Goal: Task Accomplishment & Management: Manage account settings

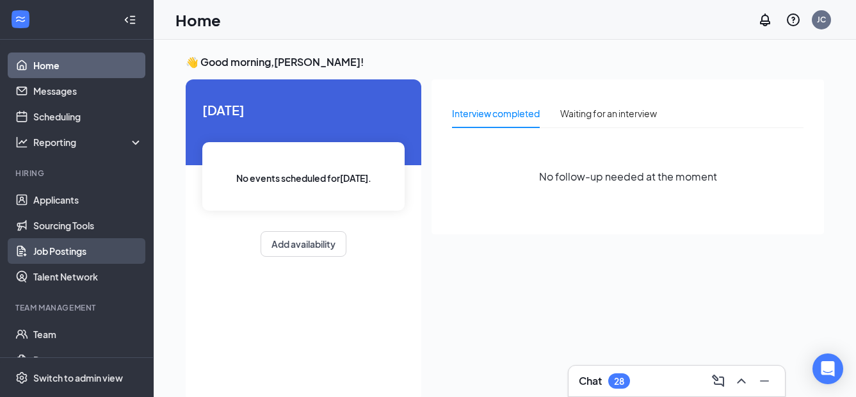
click at [48, 248] on link "Job Postings" at bounding box center [87, 251] width 109 height 26
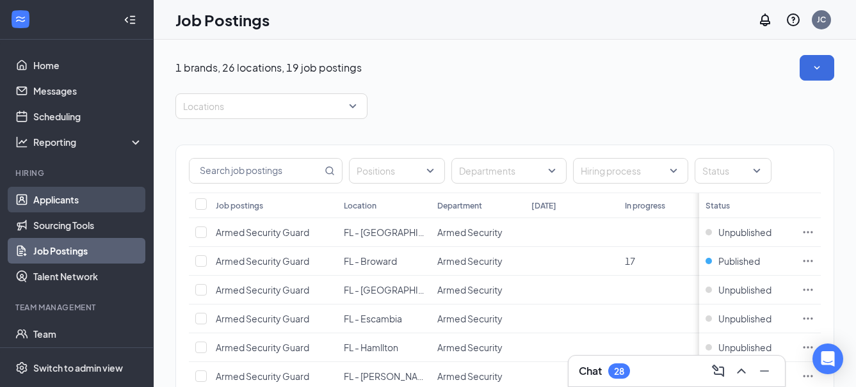
click at [47, 196] on link "Applicants" at bounding box center [87, 200] width 109 height 26
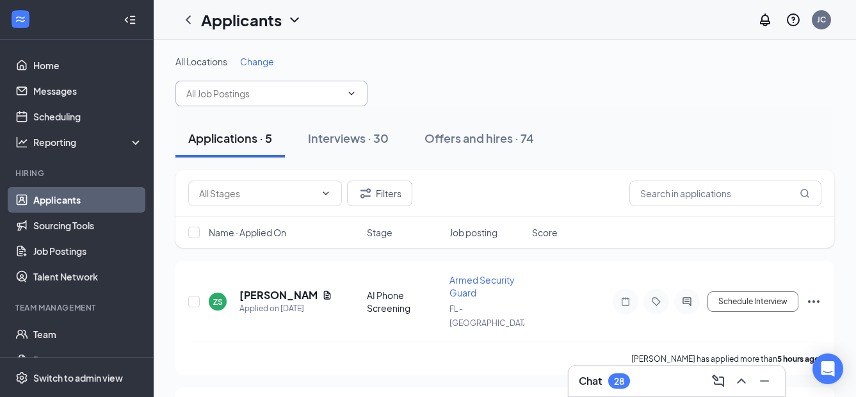
click at [351, 89] on icon "ChevronDown" at bounding box center [351, 93] width 10 height 10
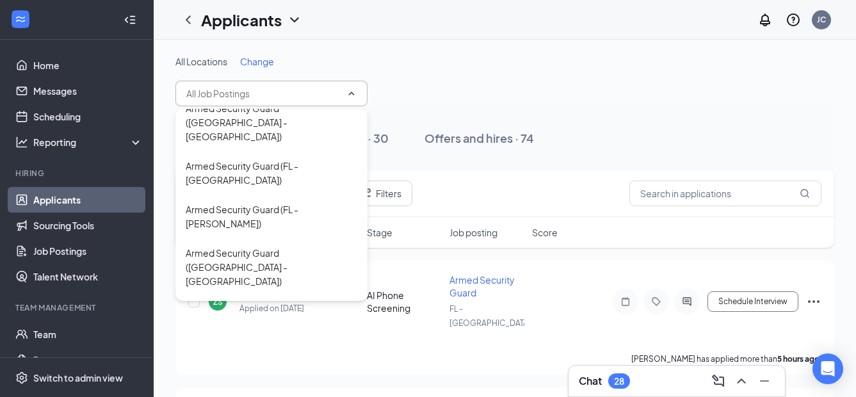
scroll to position [384, 0]
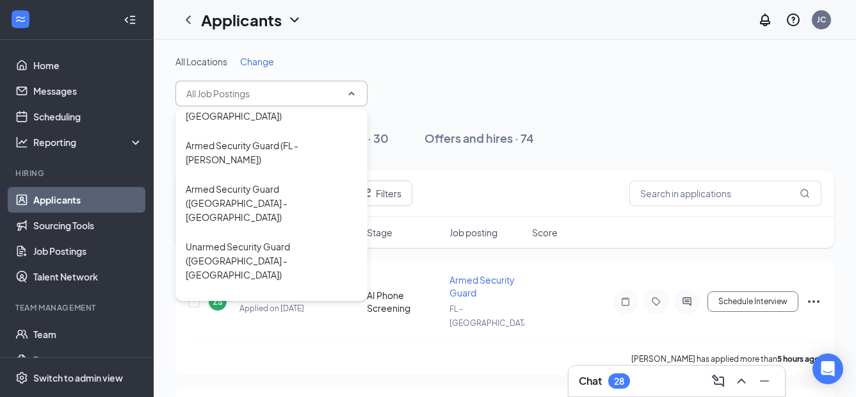
type input "Armed Security Guard (FL - Sumter)"
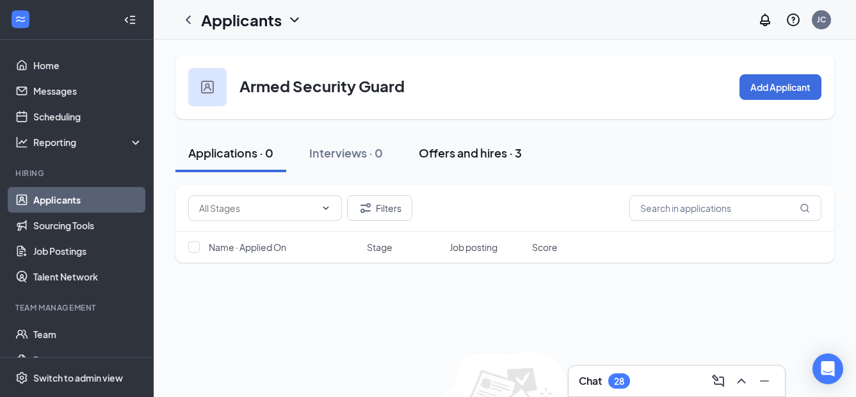
click at [481, 149] on div "Offers and hires · 3" at bounding box center [470, 153] width 103 height 16
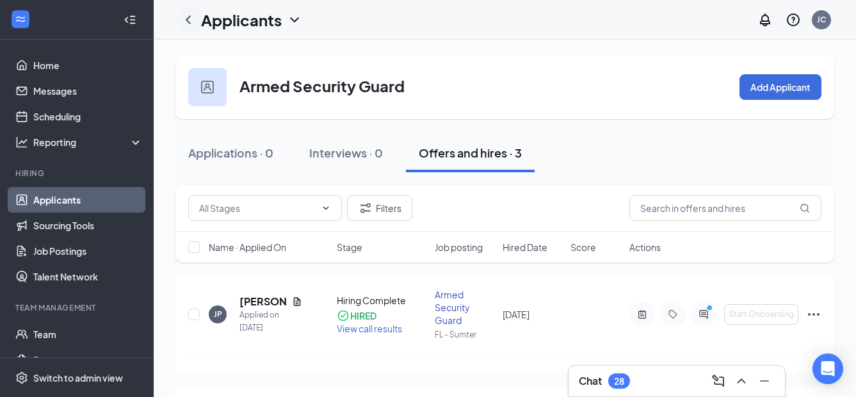
click at [190, 19] on icon "ChevronLeft" at bounding box center [188, 19] width 15 height 15
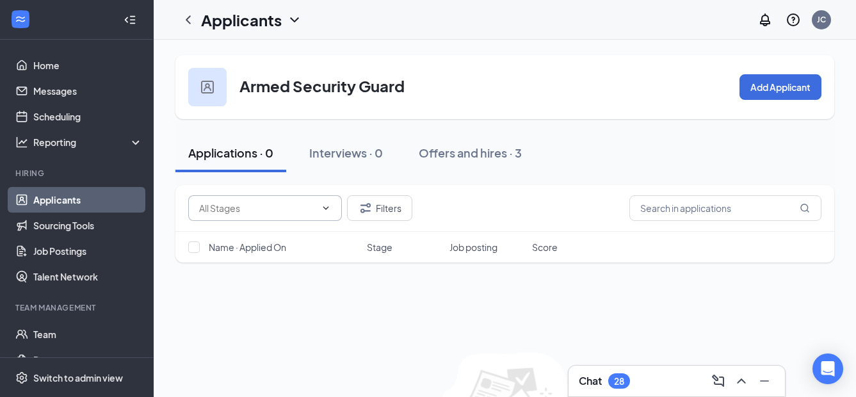
click at [328, 207] on icon "ChevronDown" at bounding box center [326, 207] width 6 height 3
click at [326, 204] on icon "ChevronUp" at bounding box center [326, 208] width 10 height 10
click at [188, 19] on icon "ChevronLeft" at bounding box center [188, 19] width 15 height 15
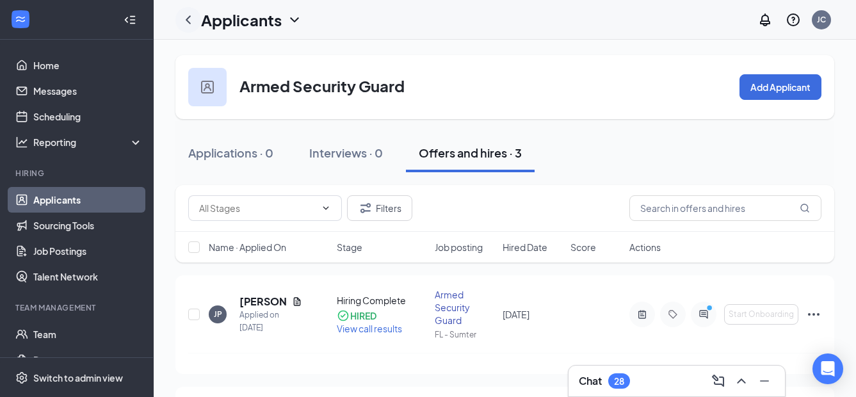
click at [187, 18] on icon "ChevronLeft" at bounding box center [188, 19] width 15 height 15
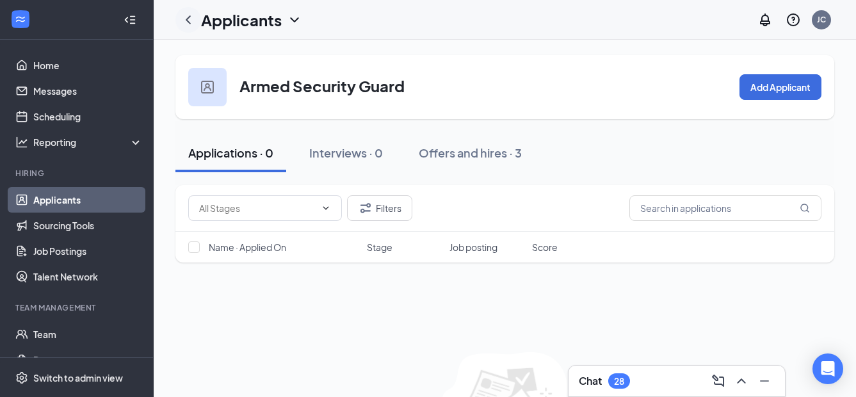
click at [188, 19] on icon "ChevronLeft" at bounding box center [188, 19] width 5 height 8
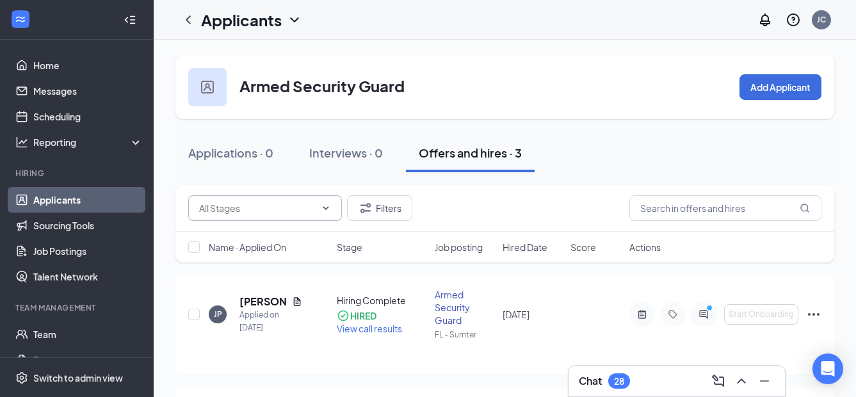
click at [325, 210] on icon "ChevronDown" at bounding box center [326, 208] width 10 height 10
click at [325, 209] on icon "ChevronUp" at bounding box center [326, 208] width 10 height 10
click at [80, 247] on link "Job Postings" at bounding box center [87, 251] width 109 height 26
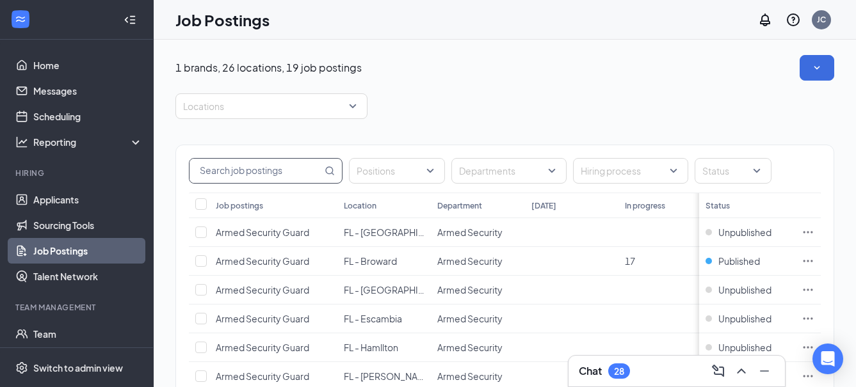
click at [226, 173] on input "text" at bounding box center [255, 171] width 133 height 24
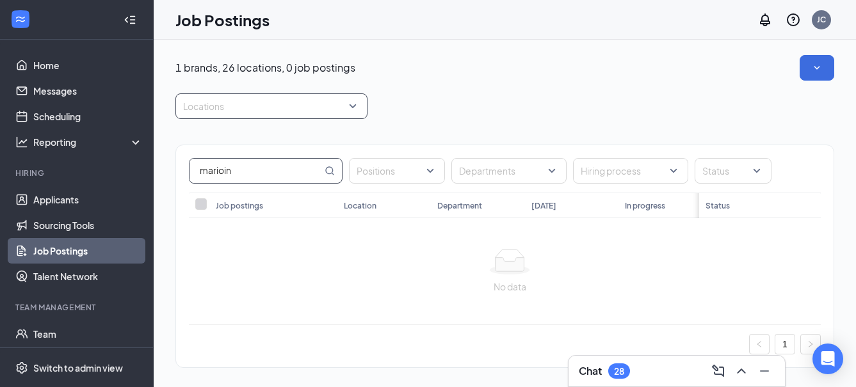
click at [351, 108] on div at bounding box center [265, 106] width 173 height 20
type input "marioin"
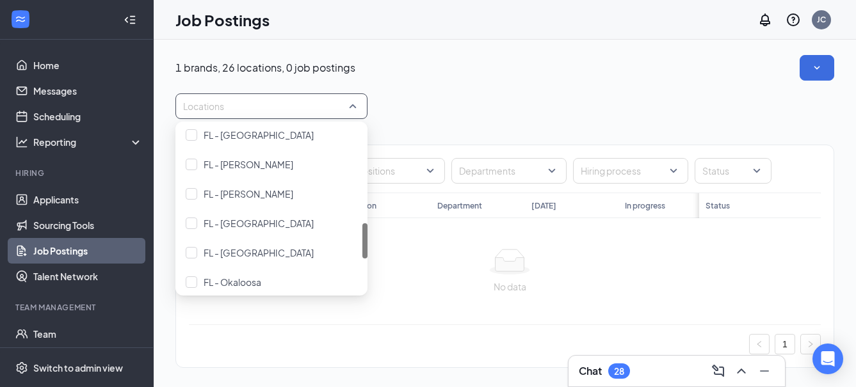
scroll to position [384, 0]
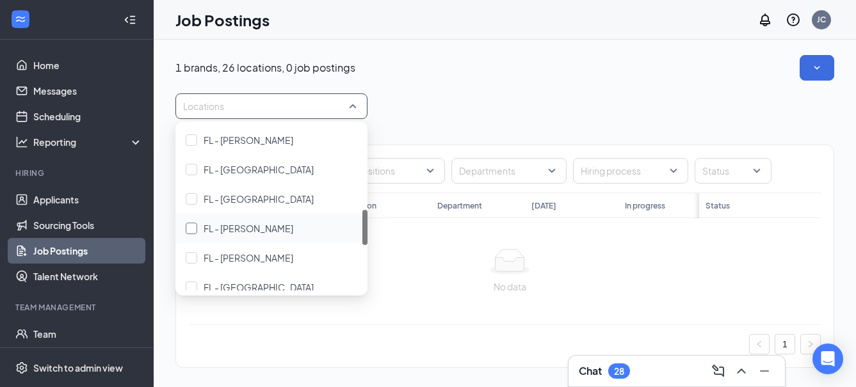
click at [229, 225] on span "FL - [PERSON_NAME]" at bounding box center [249, 229] width 90 height 12
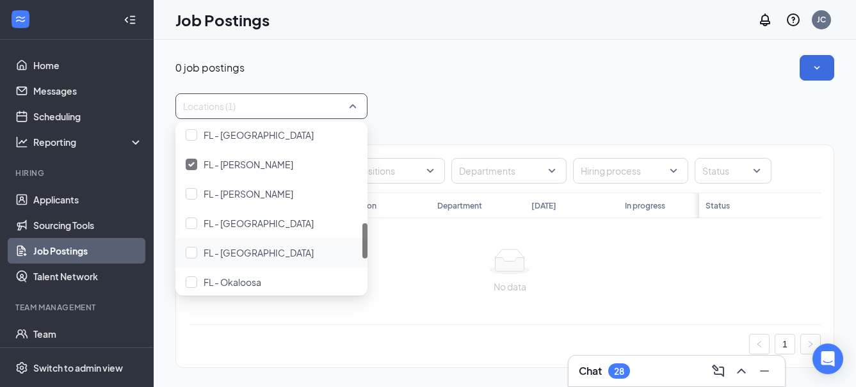
scroll to position [384, 0]
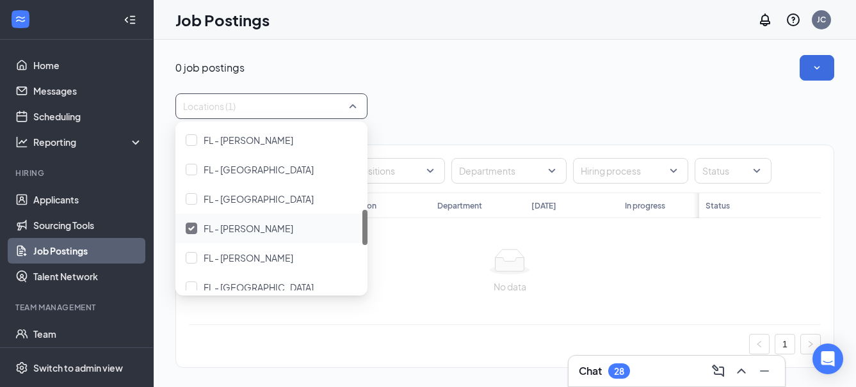
click at [248, 227] on span "FL - [PERSON_NAME]" at bounding box center [249, 229] width 90 height 12
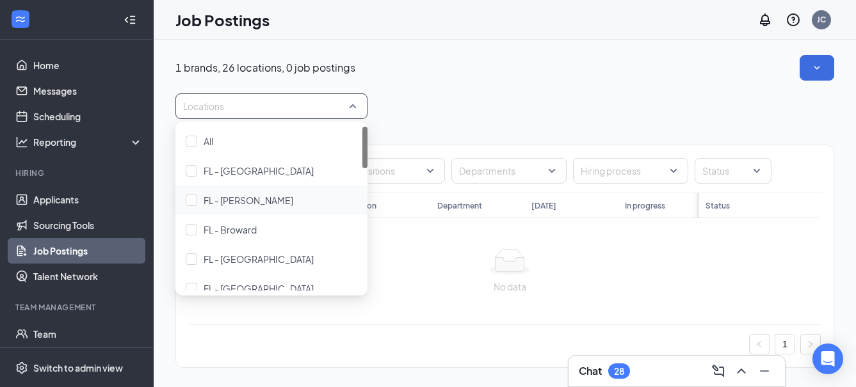
click at [419, 124] on div "marioin Positions Departments Hiring process Status Job postings Location Depar…" at bounding box center [504, 250] width 659 height 262
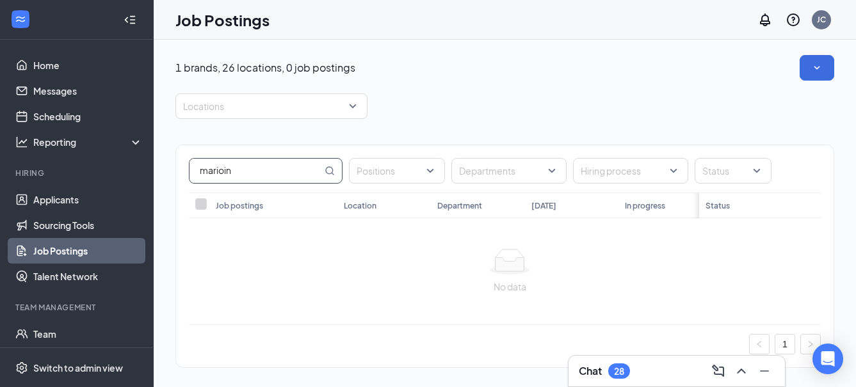
click at [290, 177] on input "marioin" at bounding box center [255, 171] width 133 height 24
click at [248, 202] on div "Job postings" at bounding box center [239, 205] width 47 height 11
click at [328, 172] on icon "MagnifyingGlass" at bounding box center [330, 171] width 10 height 10
click at [195, 68] on p "1 brands, 26 locations, 0 job postings" at bounding box center [265, 68] width 180 height 14
click at [348, 106] on div at bounding box center [265, 106] width 173 height 20
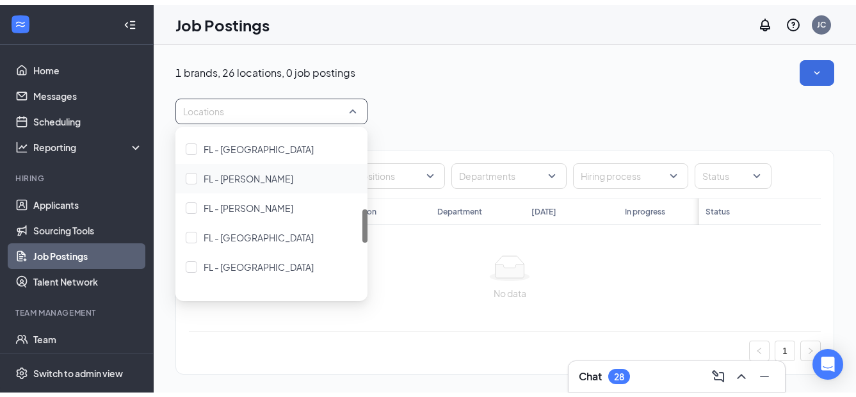
scroll to position [375, 0]
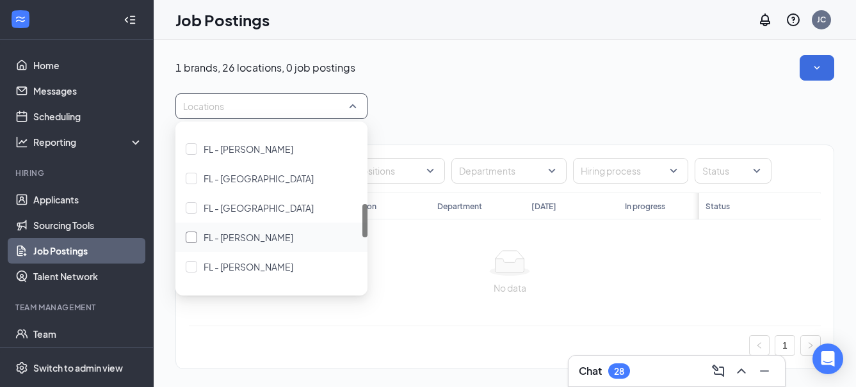
click at [226, 236] on span "FL - [PERSON_NAME]" at bounding box center [249, 238] width 90 height 12
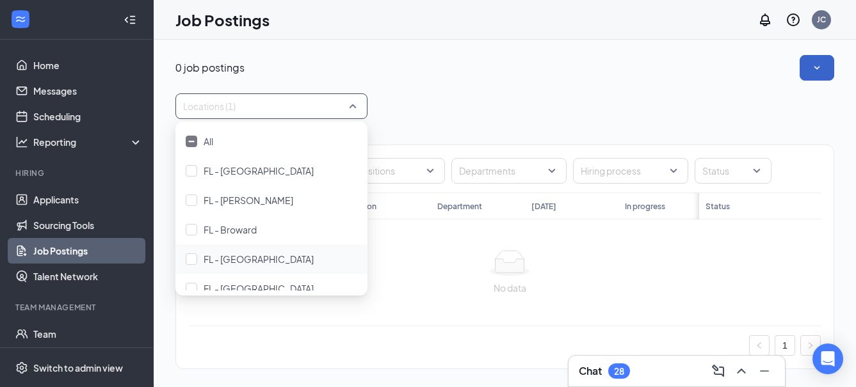
click at [828, 61] on button "button" at bounding box center [817, 68] width 35 height 26
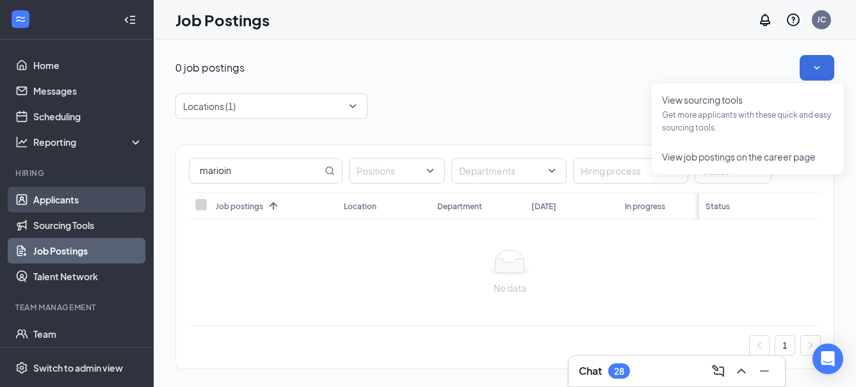
click at [58, 193] on link "Applicants" at bounding box center [87, 200] width 109 height 26
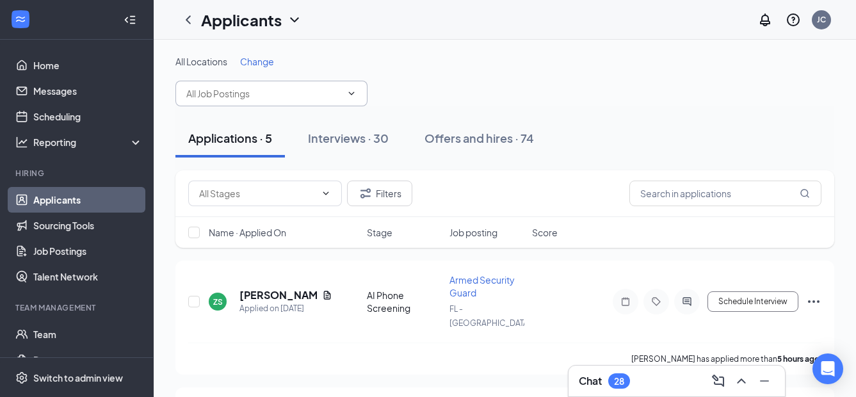
click at [351, 93] on icon "ChevronDown" at bounding box center [352, 93] width 6 height 3
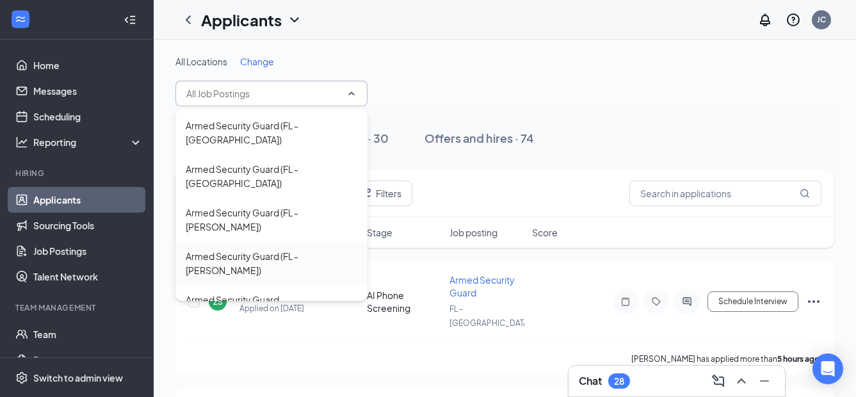
scroll to position [192, 0]
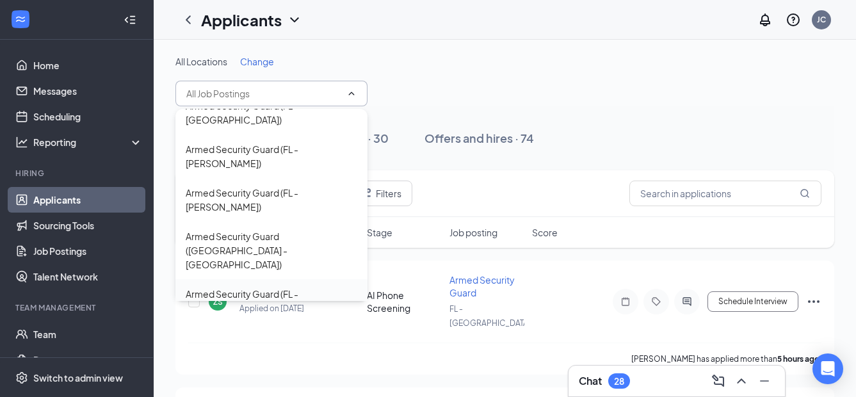
click at [268, 287] on div "Armed Security Guard (FL - [GEOGRAPHIC_DATA])" at bounding box center [272, 301] width 172 height 28
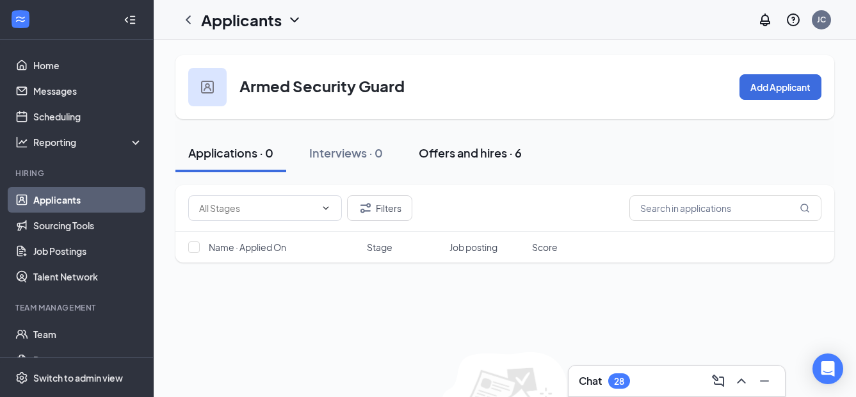
click at [501, 149] on div "Offers and hires · 6" at bounding box center [470, 153] width 103 height 16
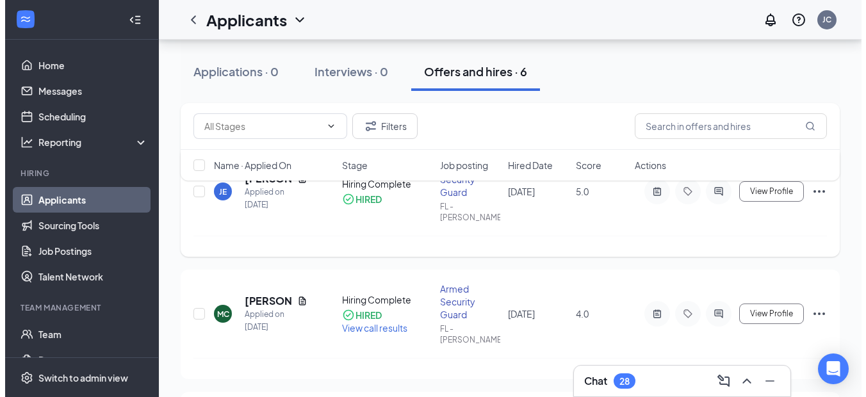
scroll to position [64, 0]
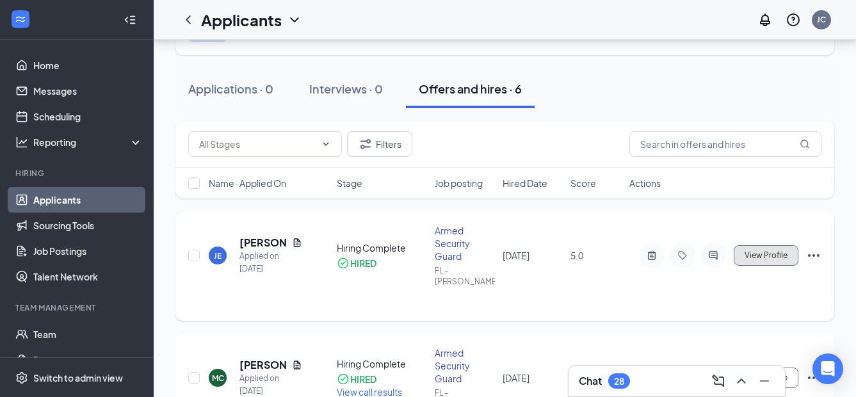
click at [757, 251] on span "View Profile" at bounding box center [766, 255] width 43 height 9
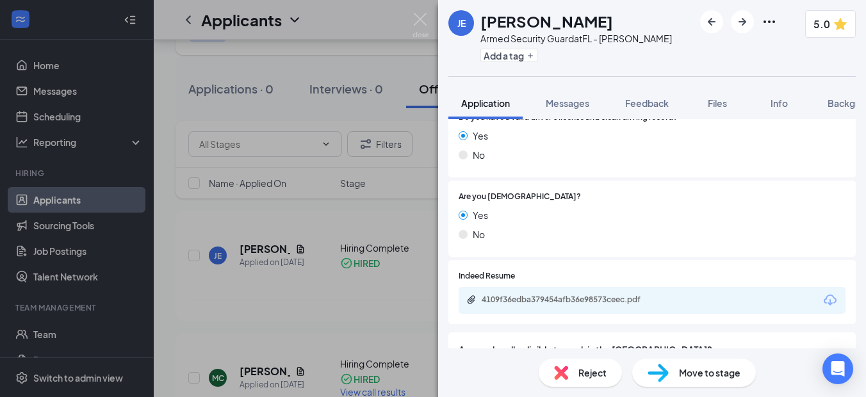
scroll to position [448, 0]
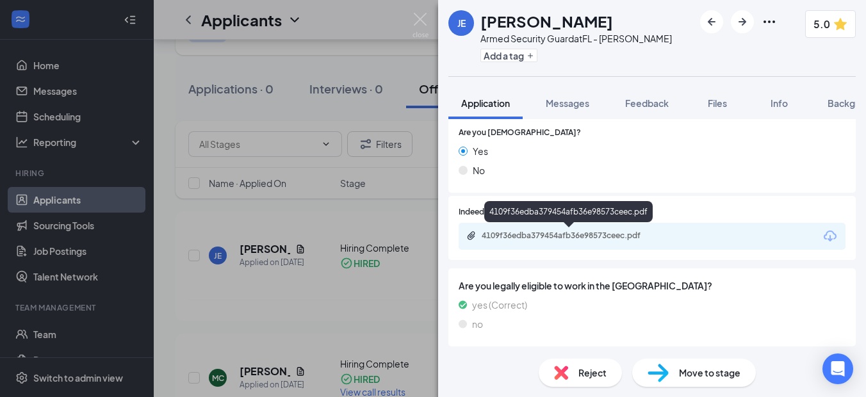
click at [538, 234] on div "4109f36edba379454afb36e98573ceec.pdf" at bounding box center [570, 235] width 179 height 10
